Goal: Obtain resource: Download file/media

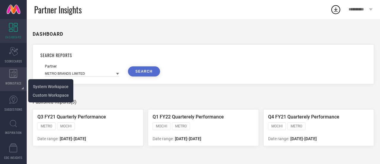
click at [16, 84] on span "WORKSPACE" at bounding box center [13, 83] width 16 height 4
click at [46, 88] on span "System Workspace" at bounding box center [51, 86] width 36 height 5
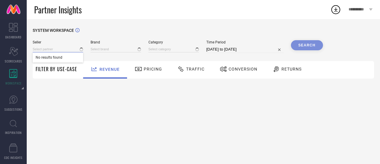
click at [65, 47] on input at bounding box center [58, 49] width 51 height 6
type input "1 STOP FASHION"
type input "All"
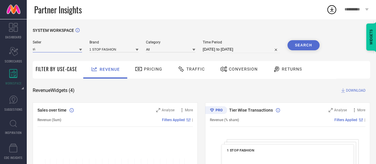
type input "s"
type input "ebiz solutions"
click at [75, 49] on input "ebiz solutions" at bounding box center [57, 49] width 49 height 6
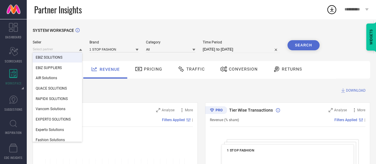
click at [65, 59] on div "EBIZ SOLUTIONS" at bounding box center [57, 57] width 49 height 10
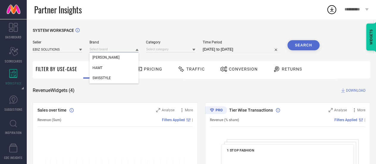
click at [106, 50] on input at bounding box center [113, 49] width 49 height 6
click at [107, 51] on input at bounding box center [113, 49] width 49 height 6
click at [116, 77] on div "SWISSTYLE" at bounding box center [113, 78] width 49 height 10
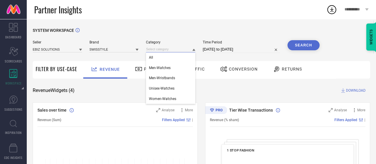
click at [162, 48] on input at bounding box center [170, 49] width 49 height 6
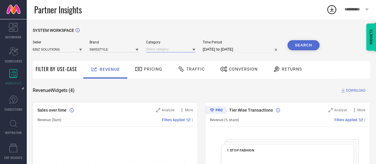
click at [163, 49] on input at bounding box center [170, 49] width 49 height 6
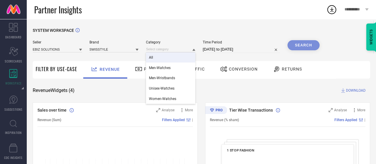
click at [164, 56] on div "All" at bounding box center [170, 57] width 49 height 10
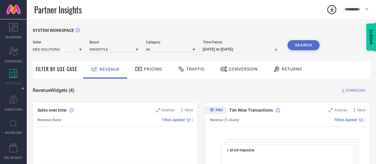
select select "8"
select select "2025"
select select "9"
select select "2025"
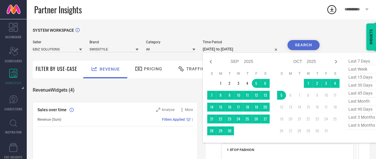
click at [251, 49] on input "[DATE] to [DATE]" at bounding box center [241, 49] width 77 height 7
click at [356, 107] on span "last 90 days" at bounding box center [362, 109] width 30 height 8
type input "[DATE] to [DATE]"
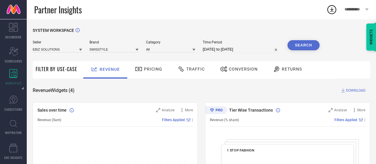
select select "6"
select select "2025"
select select "7"
select select "2025"
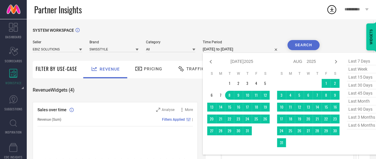
click at [259, 50] on input "[DATE] to [DATE]" at bounding box center [241, 49] width 77 height 7
click at [352, 118] on span "last 3 months" at bounding box center [362, 117] width 30 height 8
type input "[DATE] to [DATE]"
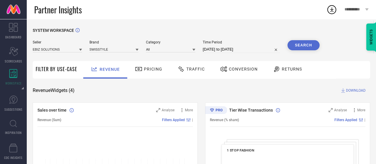
click at [297, 47] on button "Search" at bounding box center [303, 45] width 32 height 10
click at [238, 73] on div "Conversion" at bounding box center [238, 69] width 41 height 10
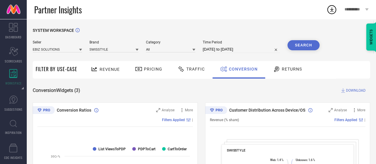
click at [354, 90] on span "DOWNLOAD" at bounding box center [356, 90] width 20 height 6
click at [351, 89] on span "DOWNLOAD" at bounding box center [356, 90] width 20 height 6
click at [296, 45] on button "Search" at bounding box center [303, 45] width 32 height 10
click at [357, 92] on span "DOWNLOAD" at bounding box center [356, 90] width 20 height 6
